Goal: Information Seeking & Learning: Compare options

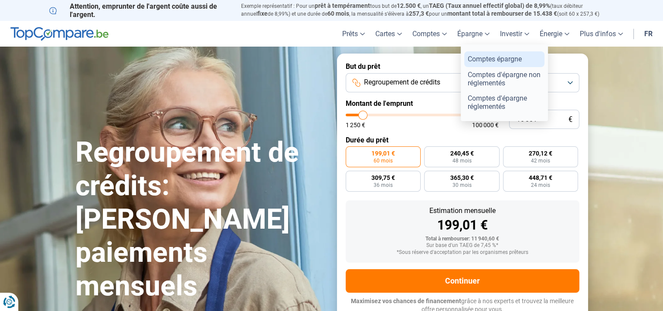
click at [480, 57] on link "Comptes épargne" at bounding box center [504, 58] width 80 height 15
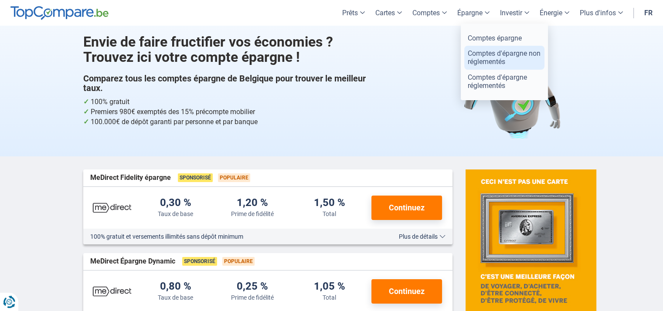
click at [487, 56] on link "Comptes d'épargne non réglementés" at bounding box center [504, 58] width 80 height 24
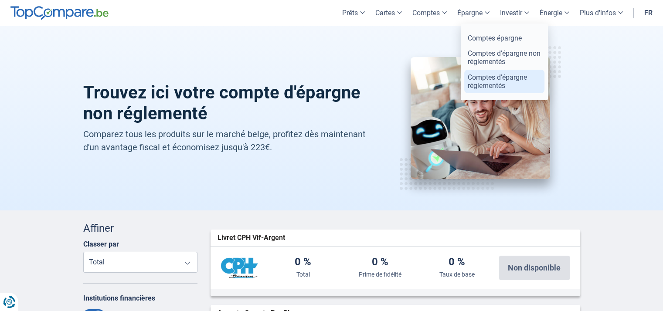
click at [489, 79] on link "Comptes d'épargne réglementés" at bounding box center [504, 82] width 80 height 24
